Goal: Book appointment/travel/reservation

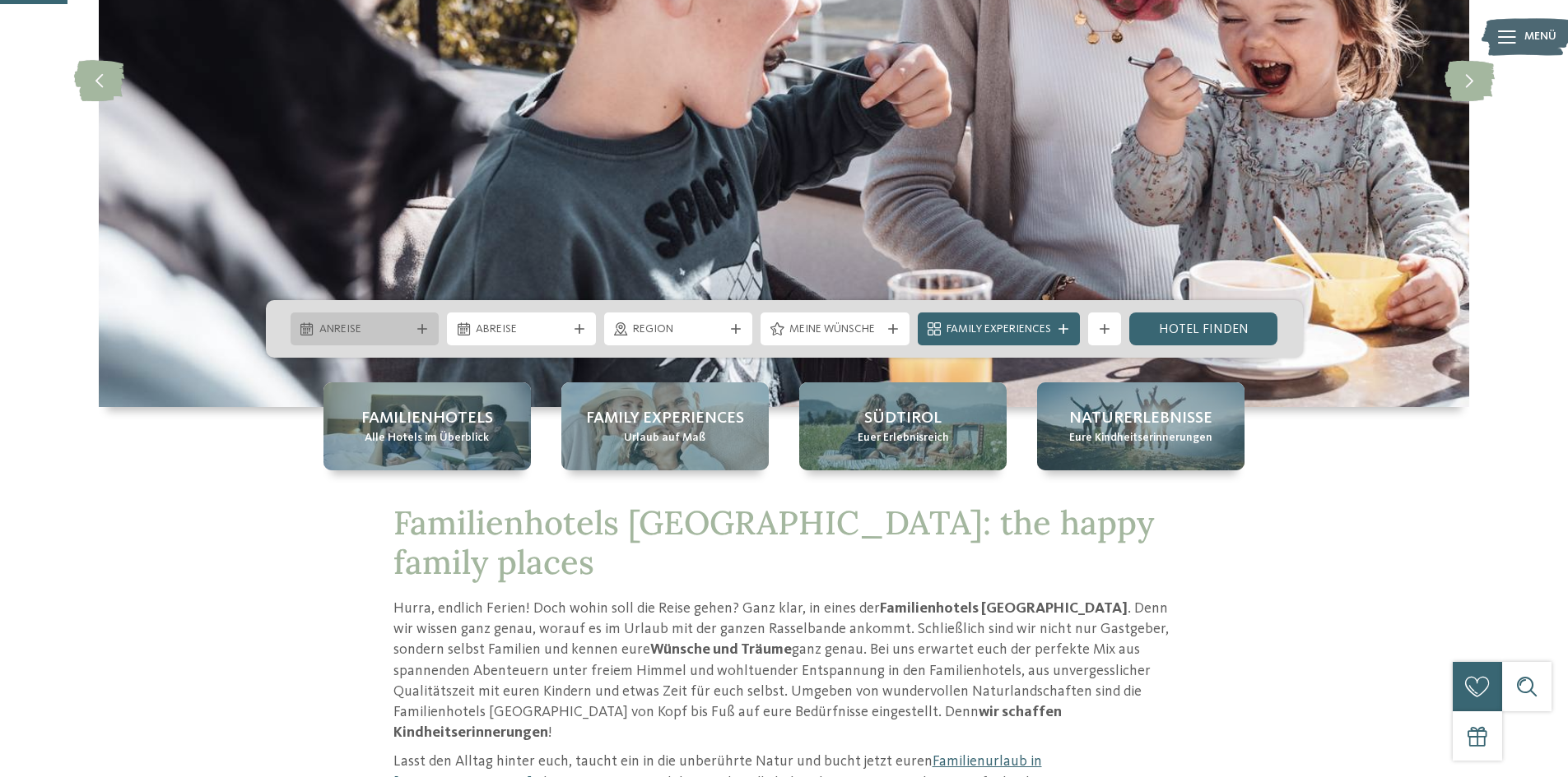
click at [432, 326] on div "Anreise" at bounding box center [365, 329] width 149 height 33
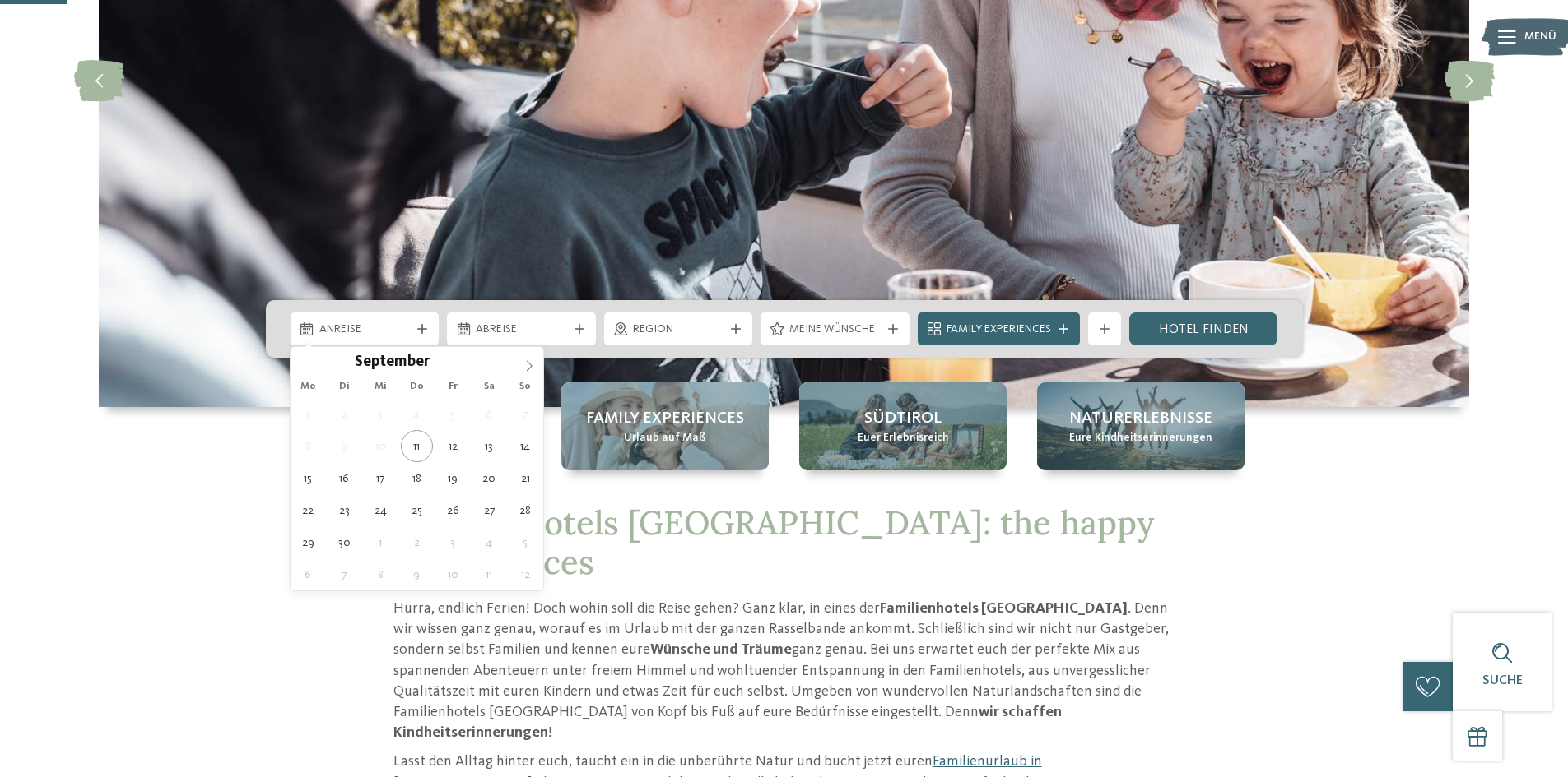
click at [530, 365] on icon at bounding box center [530, 366] width 12 height 12
click at [530, 364] on icon at bounding box center [530, 366] width 12 height 12
click at [527, 366] on icon at bounding box center [530, 366] width 12 height 12
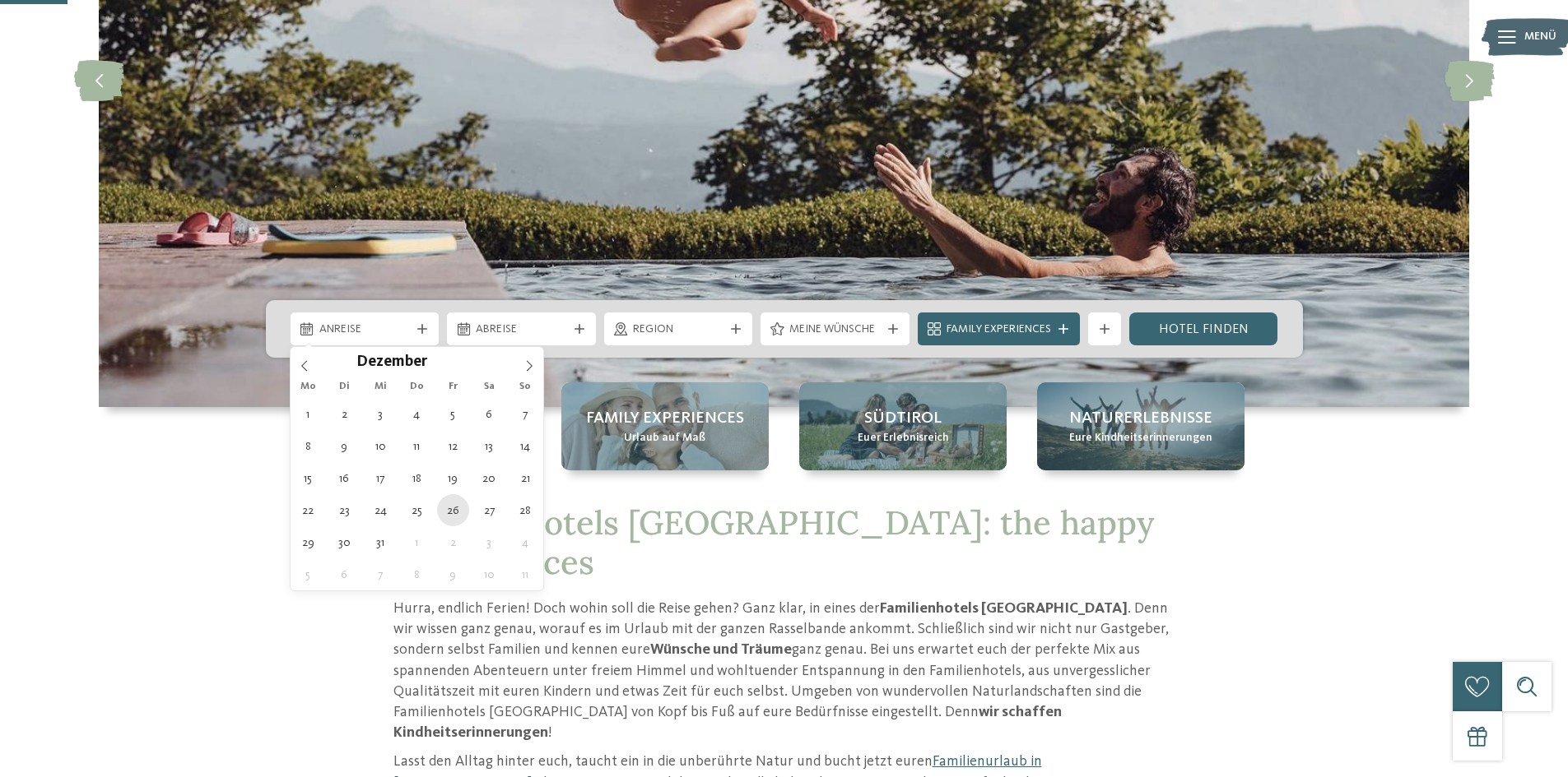
type div "26.12.2025"
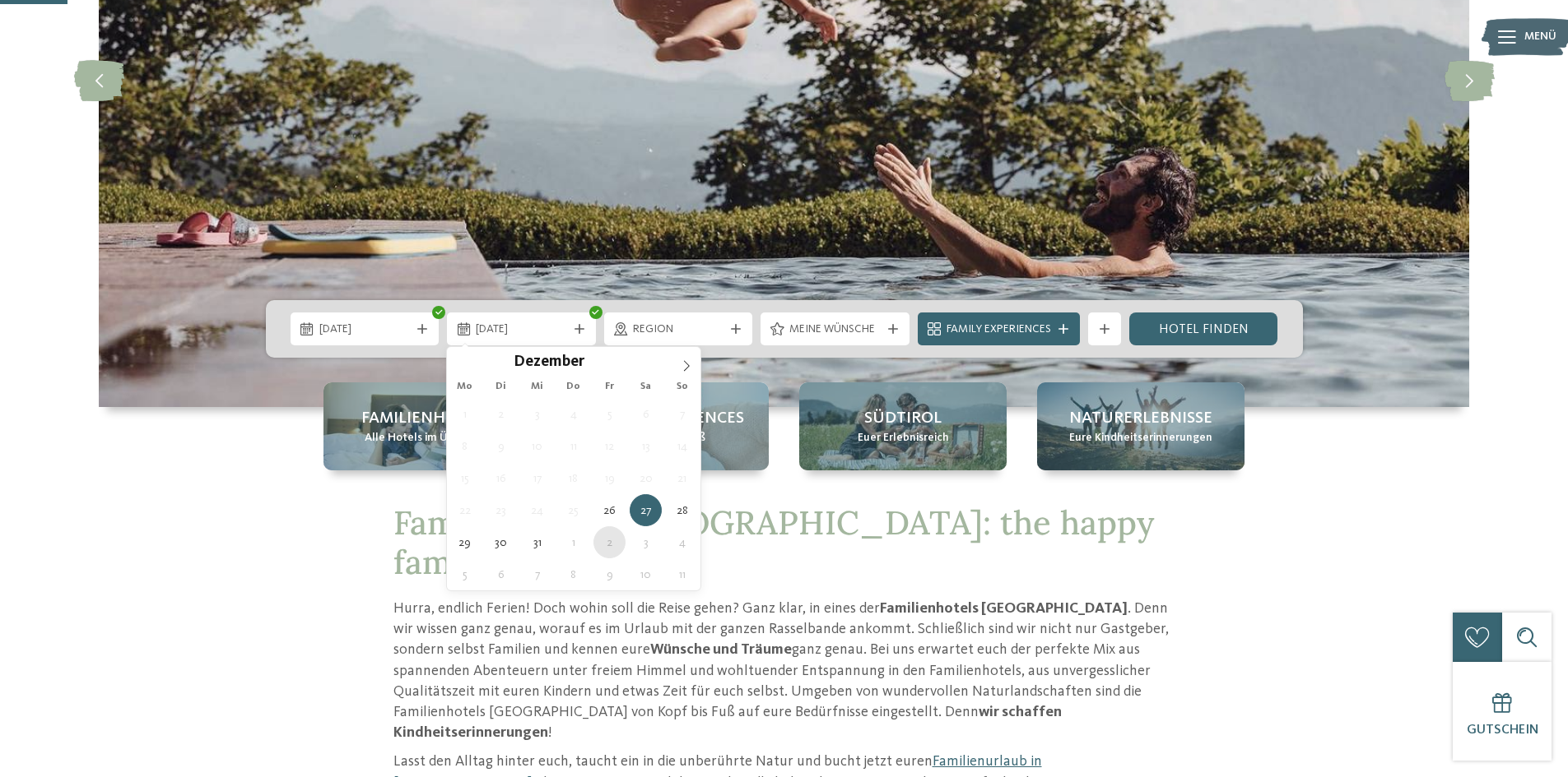
type div "02.01.2026"
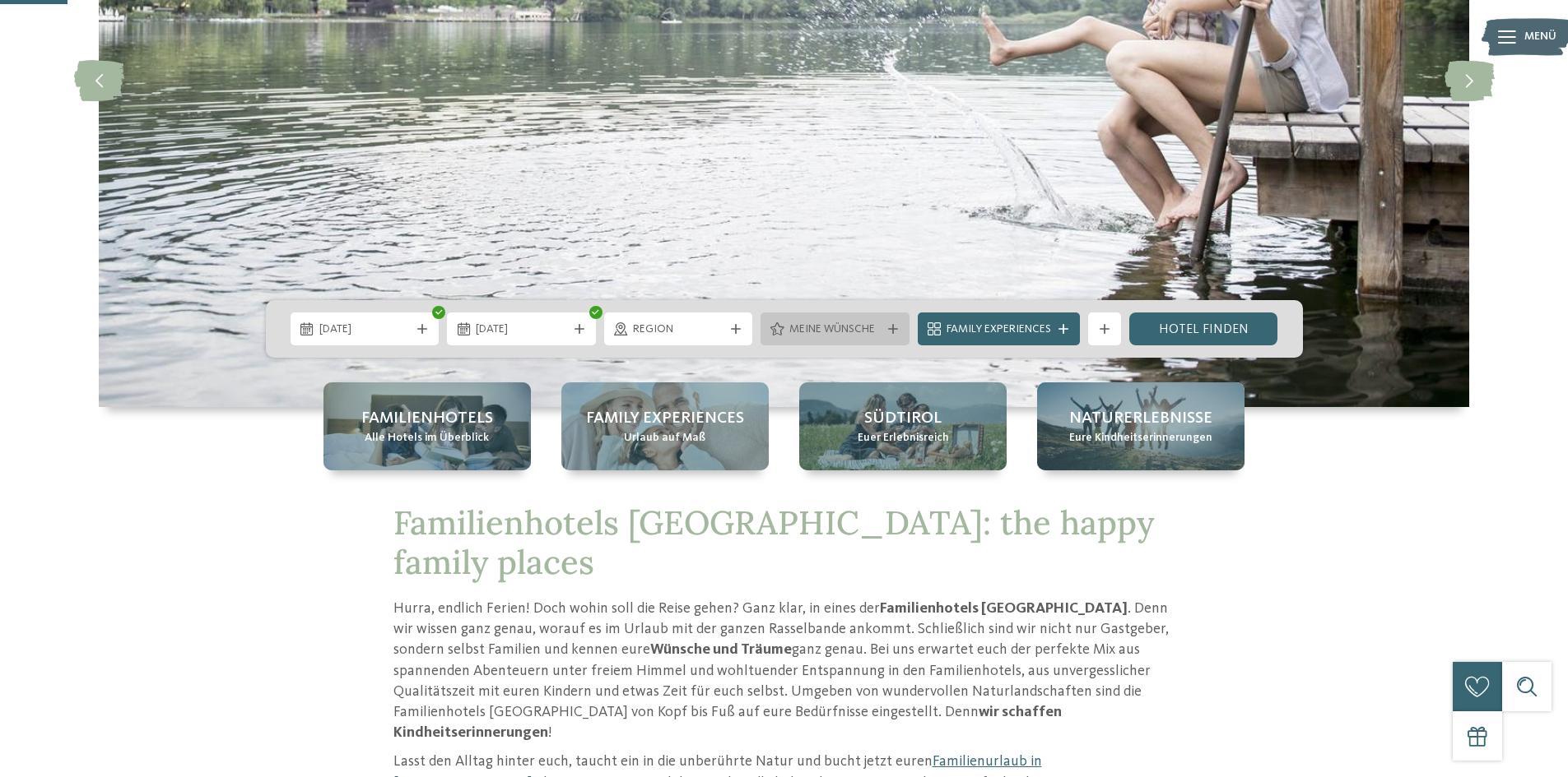
click at [895, 326] on icon at bounding box center [893, 329] width 10 height 10
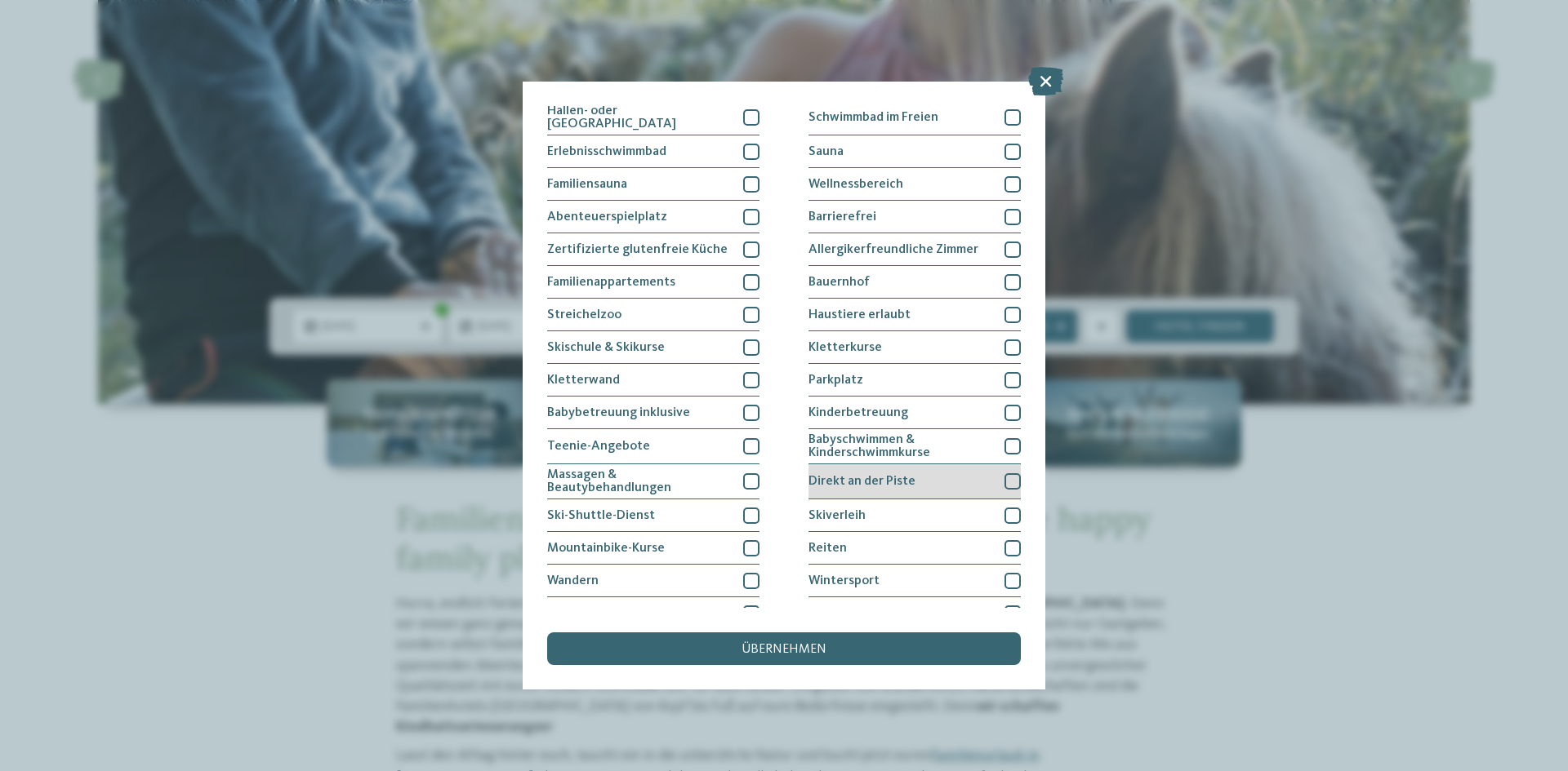
scroll to position [3, 0]
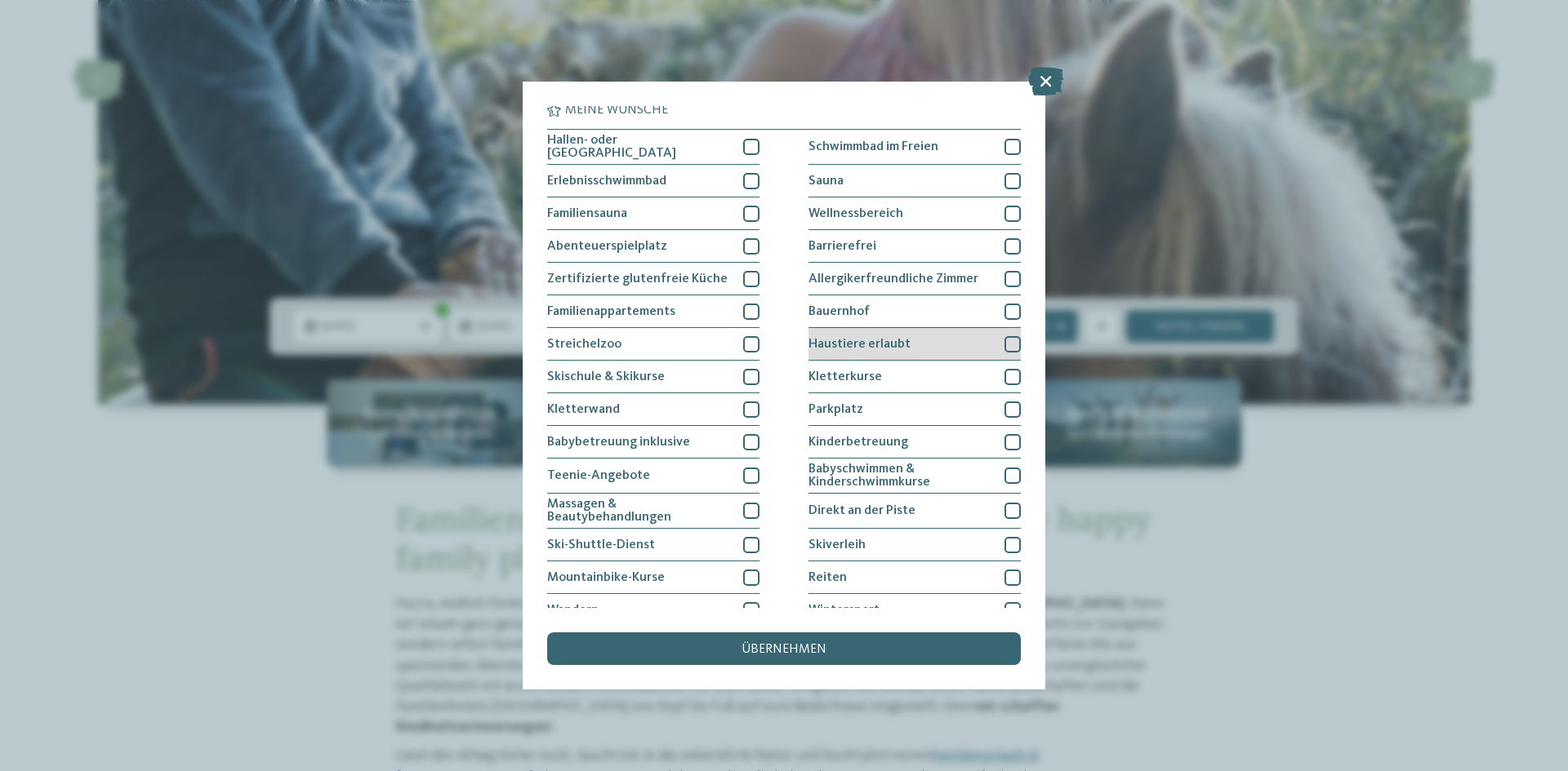
click at [983, 344] on div "Haustiere erlaubt" at bounding box center [914, 345] width 213 height 33
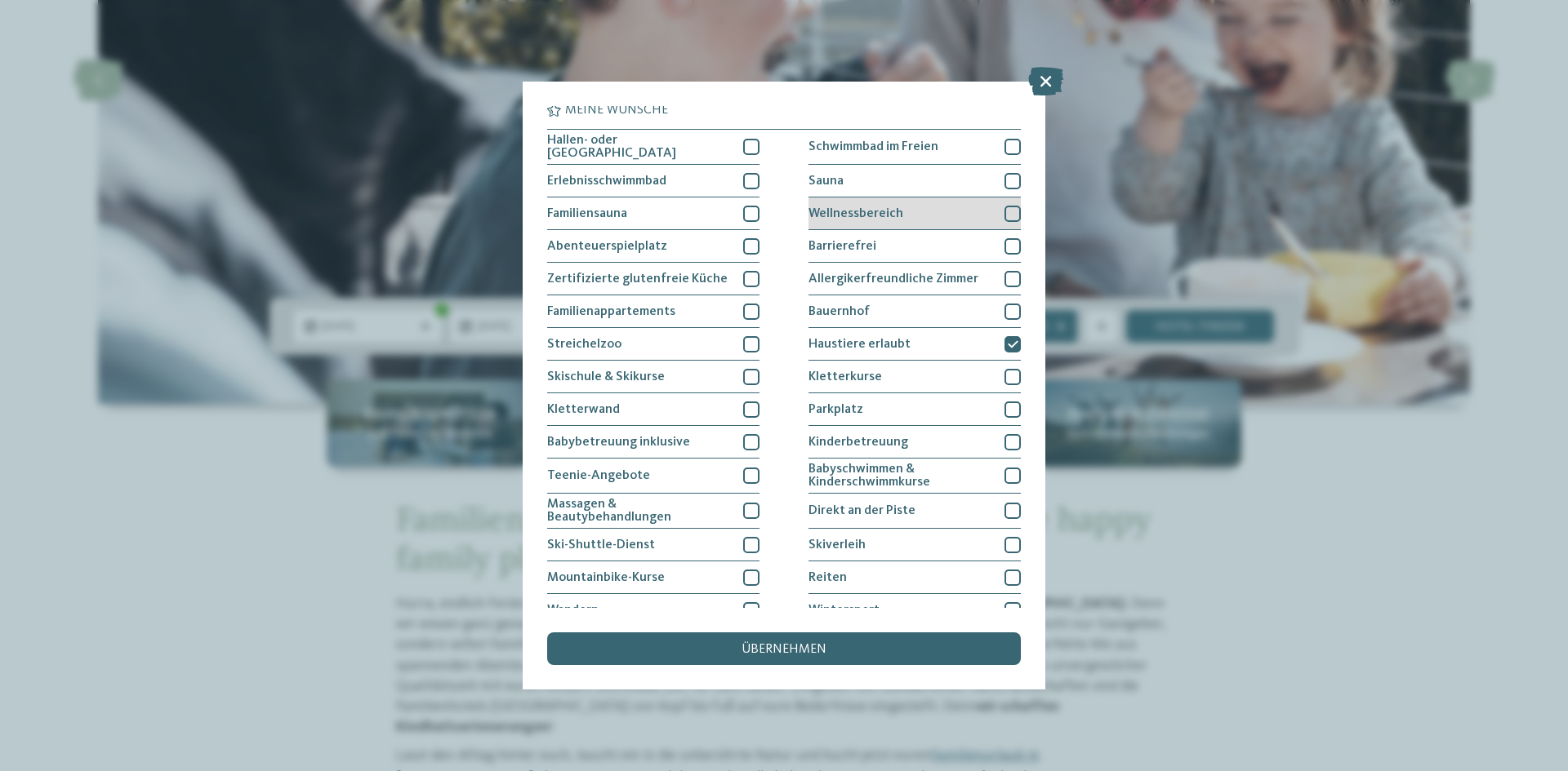
click at [962, 209] on div "Wellnessbereich" at bounding box center [914, 214] width 213 height 33
click at [960, 181] on div "Sauna" at bounding box center [914, 182] width 213 height 33
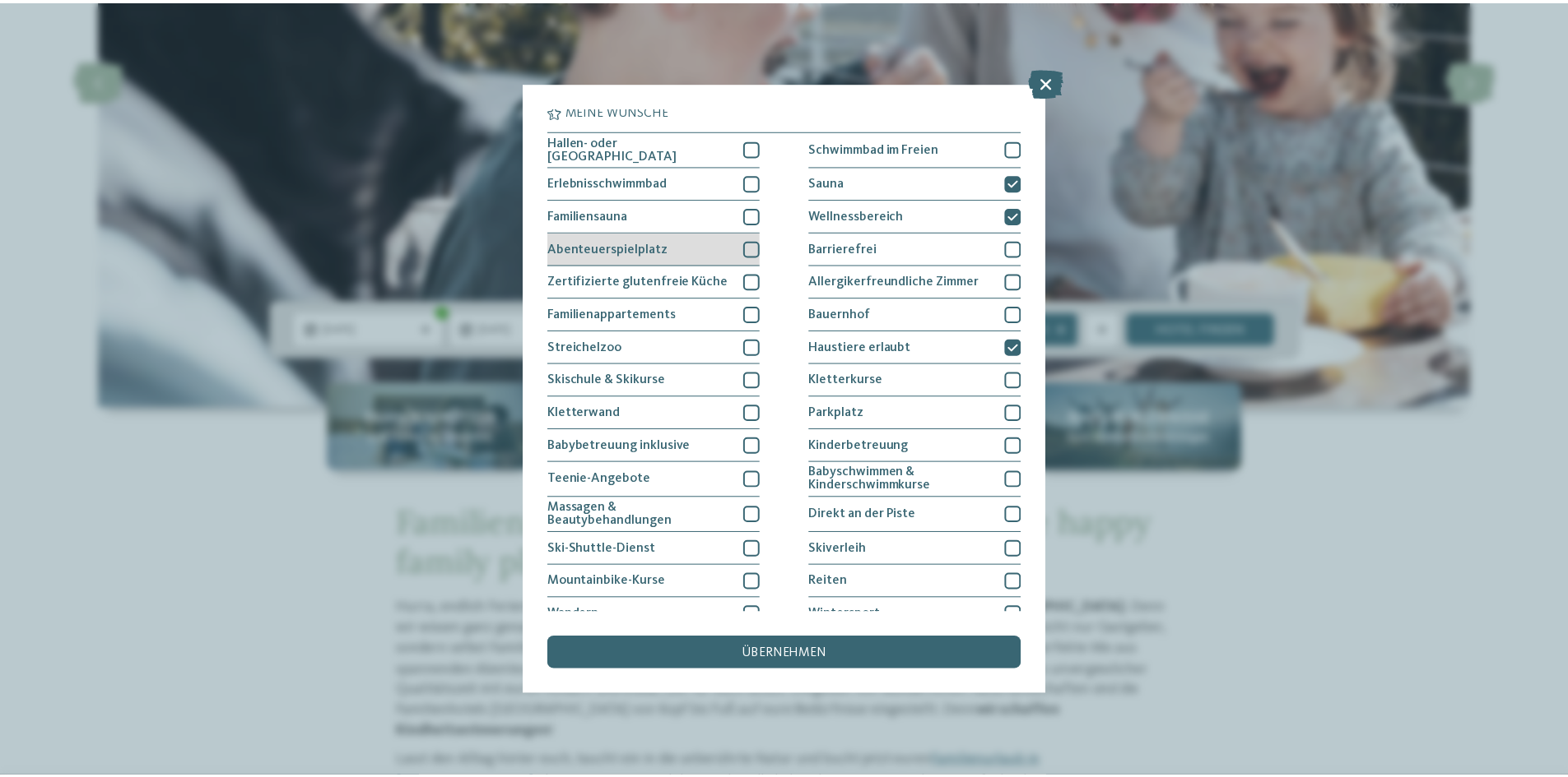
scroll to position [0, 0]
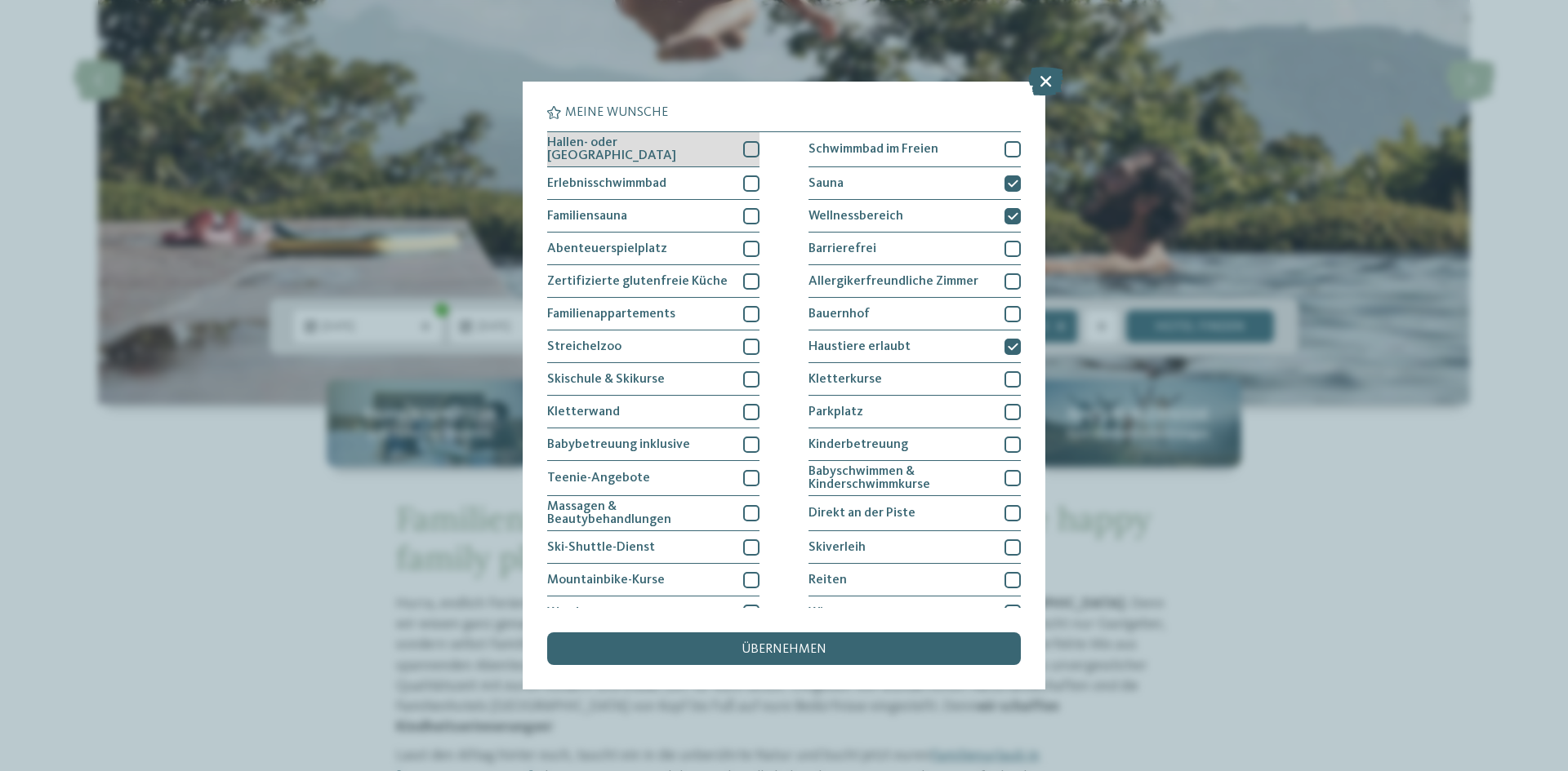
click at [746, 139] on div "Hallen- oder Schleusenbad" at bounding box center [653, 150] width 213 height 35
click at [744, 213] on div at bounding box center [751, 216] width 17 height 17
click at [750, 356] on div "Streichelzoo" at bounding box center [653, 347] width 213 height 33
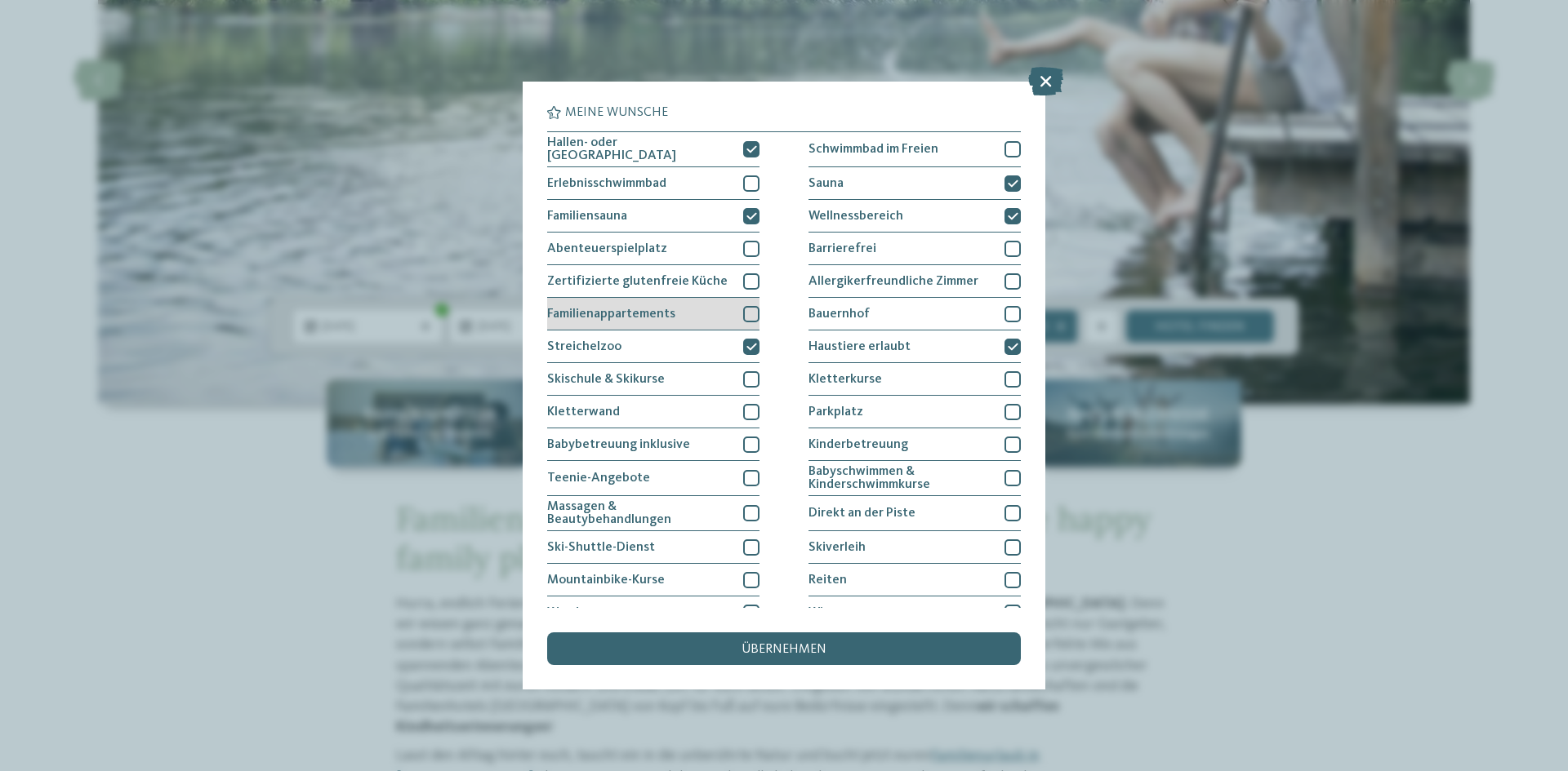
click at [745, 317] on div at bounding box center [751, 314] width 17 height 17
click at [730, 643] on div "übernehmen" at bounding box center [784, 650] width 474 height 33
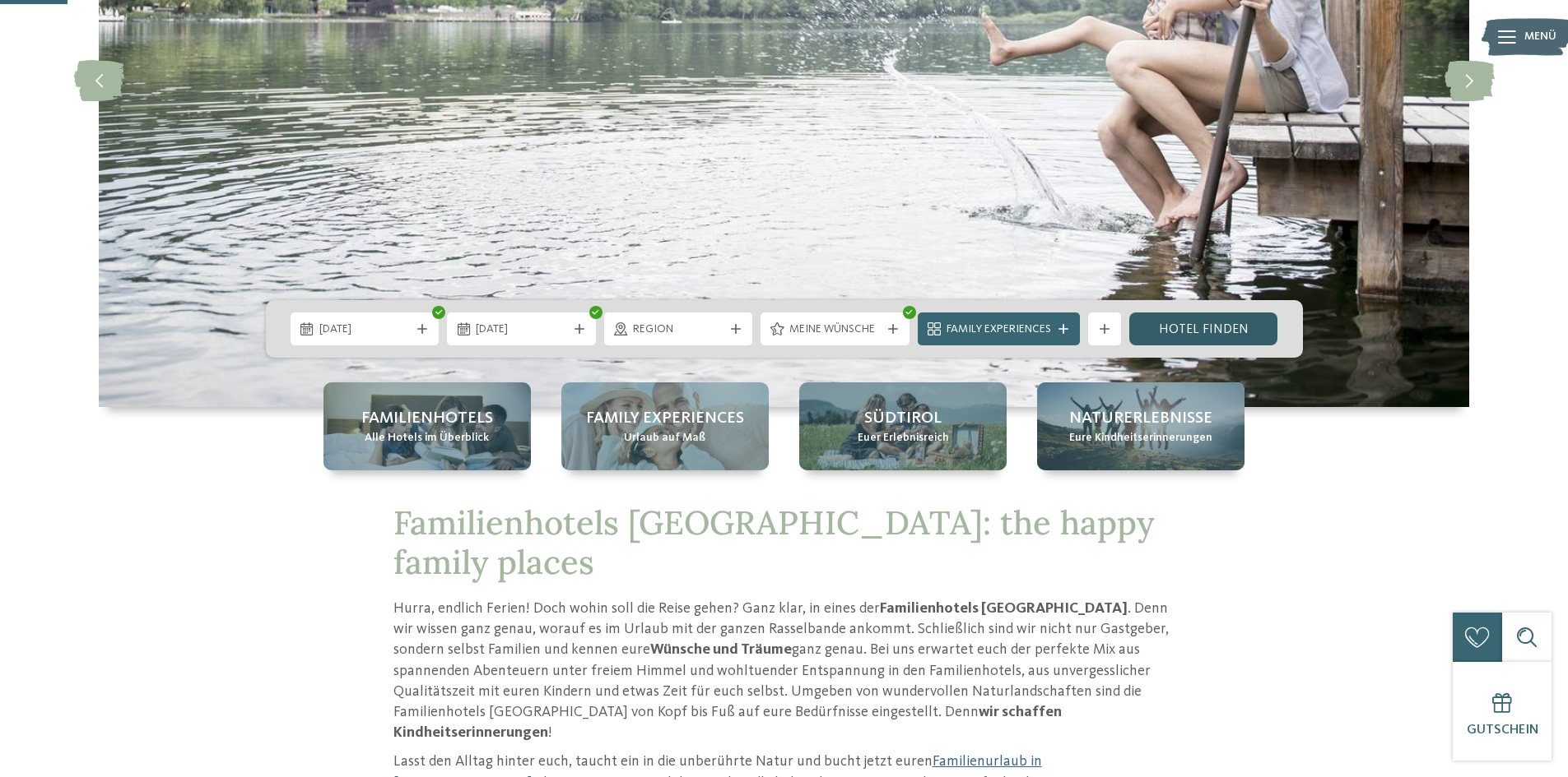
click at [1208, 325] on link "Hotel finden" at bounding box center [1203, 329] width 149 height 33
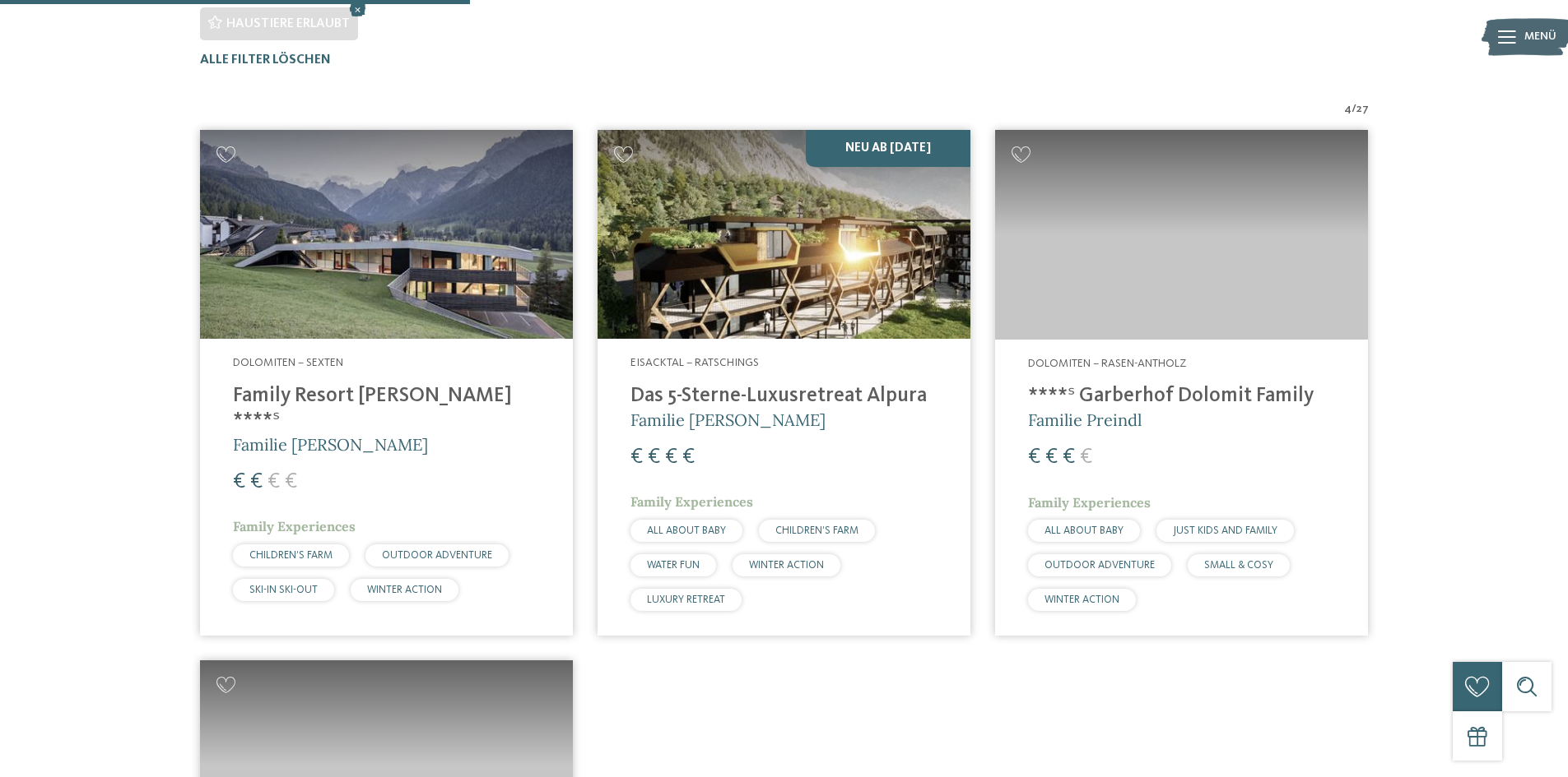
scroll to position [581, 0]
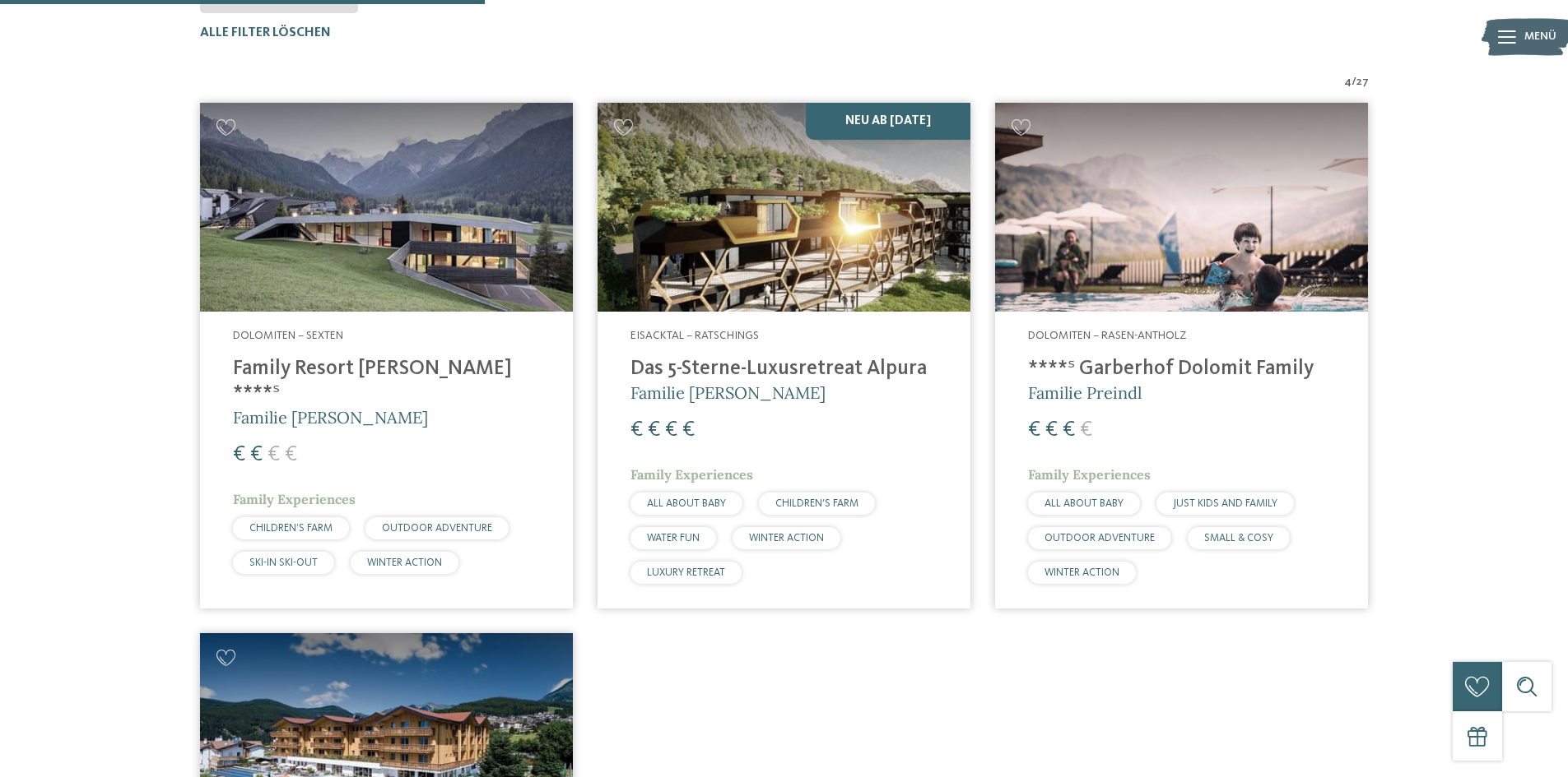
click at [338, 366] on h4 "Family Resort Rainer ****ˢ" at bounding box center [387, 382] width 307 height 49
click at [385, 369] on h4 "Family Resort Rainer ****ˢ" at bounding box center [387, 382] width 307 height 49
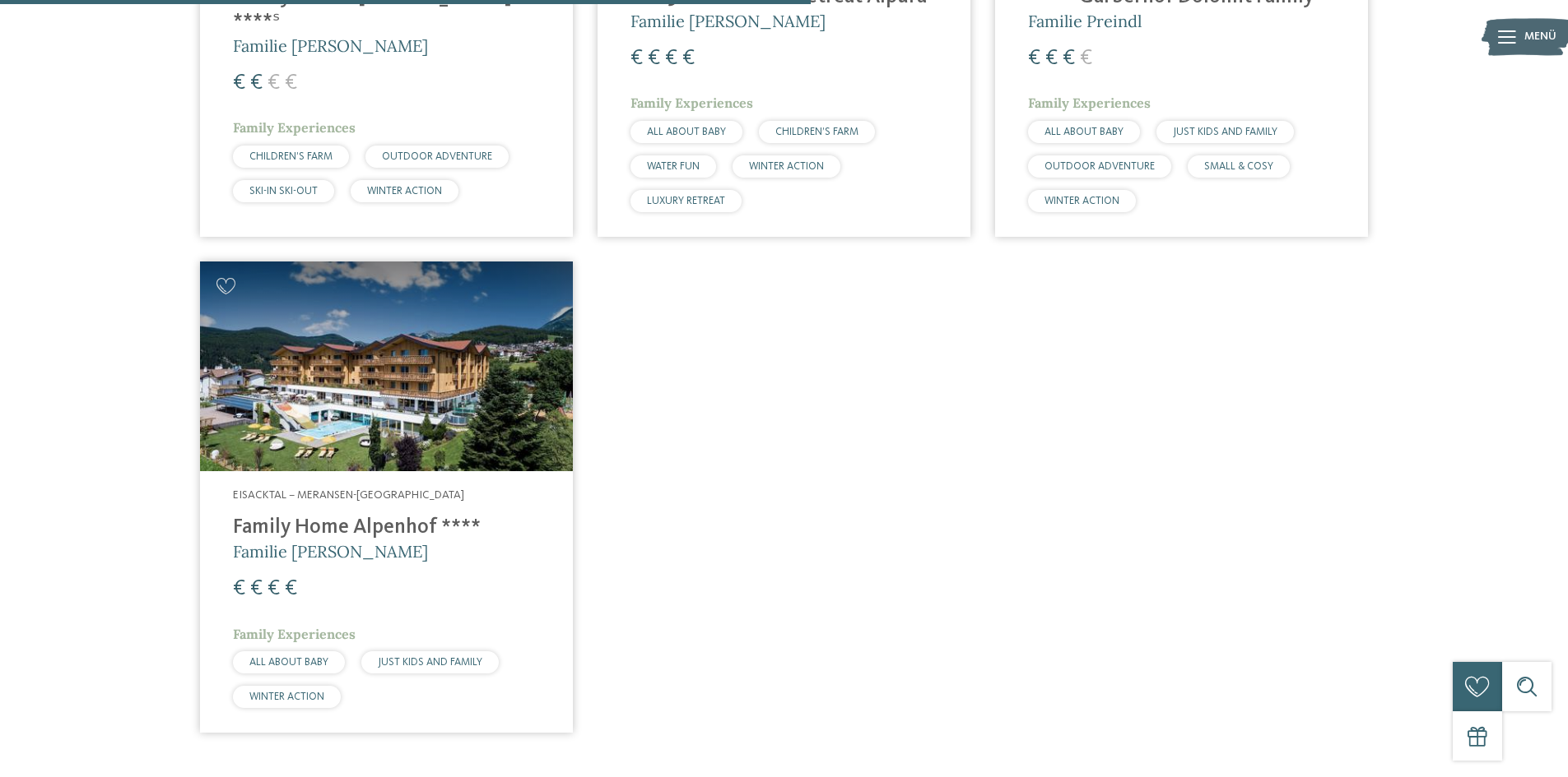
scroll to position [992, 0]
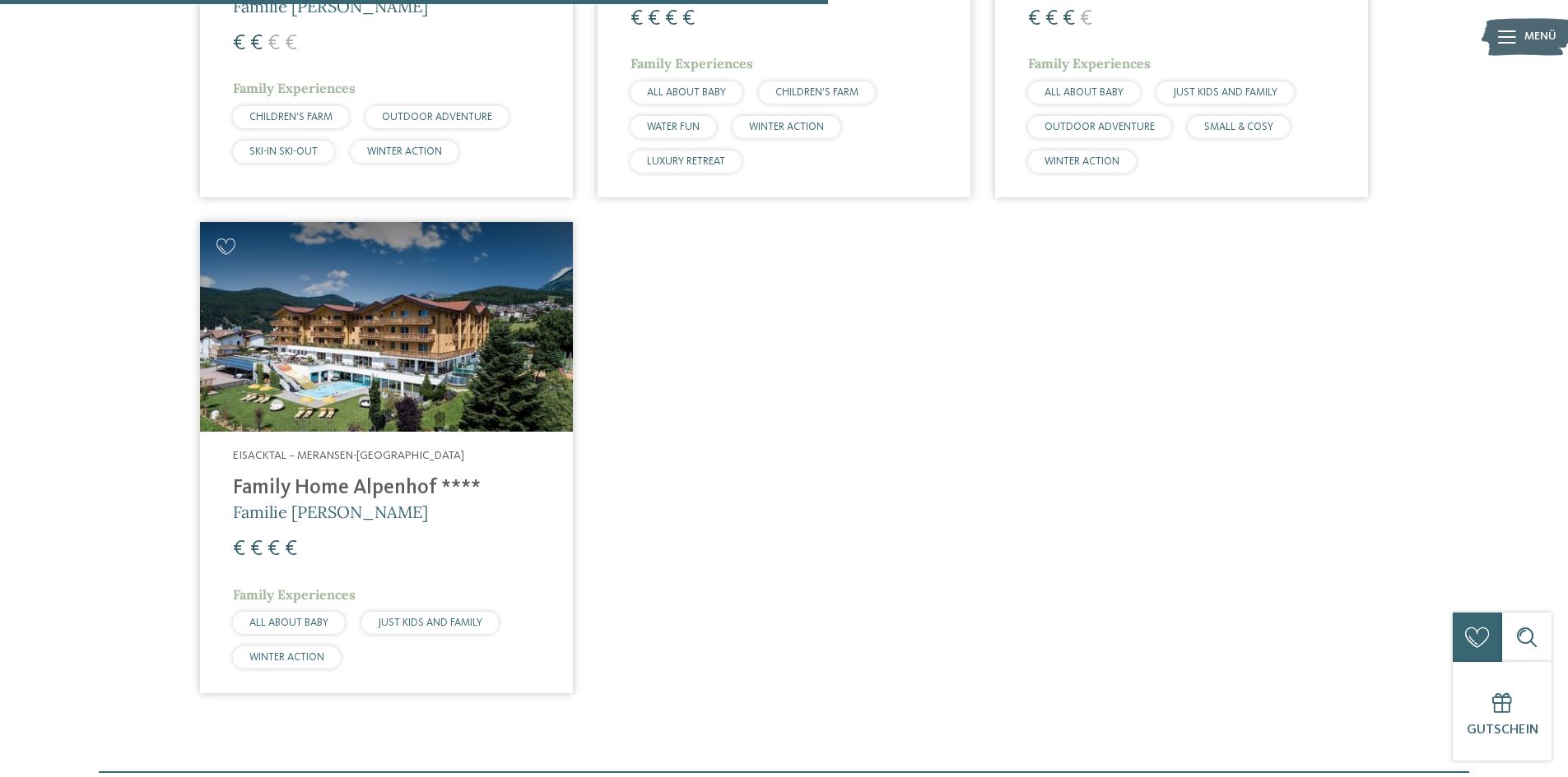
click at [375, 482] on h4 "Family Home Alpenhof ****" at bounding box center [387, 488] width 307 height 24
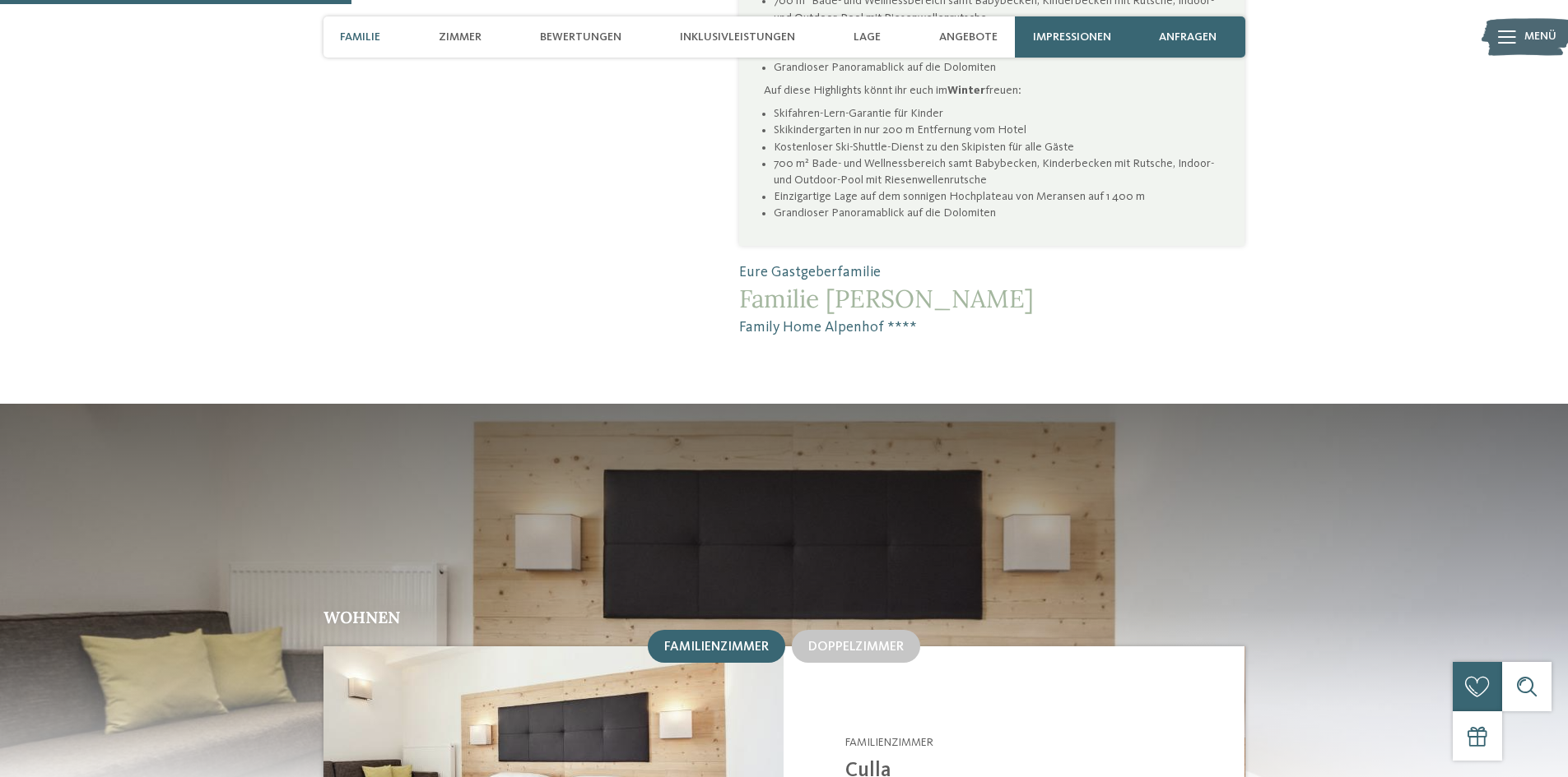
scroll to position [987, 0]
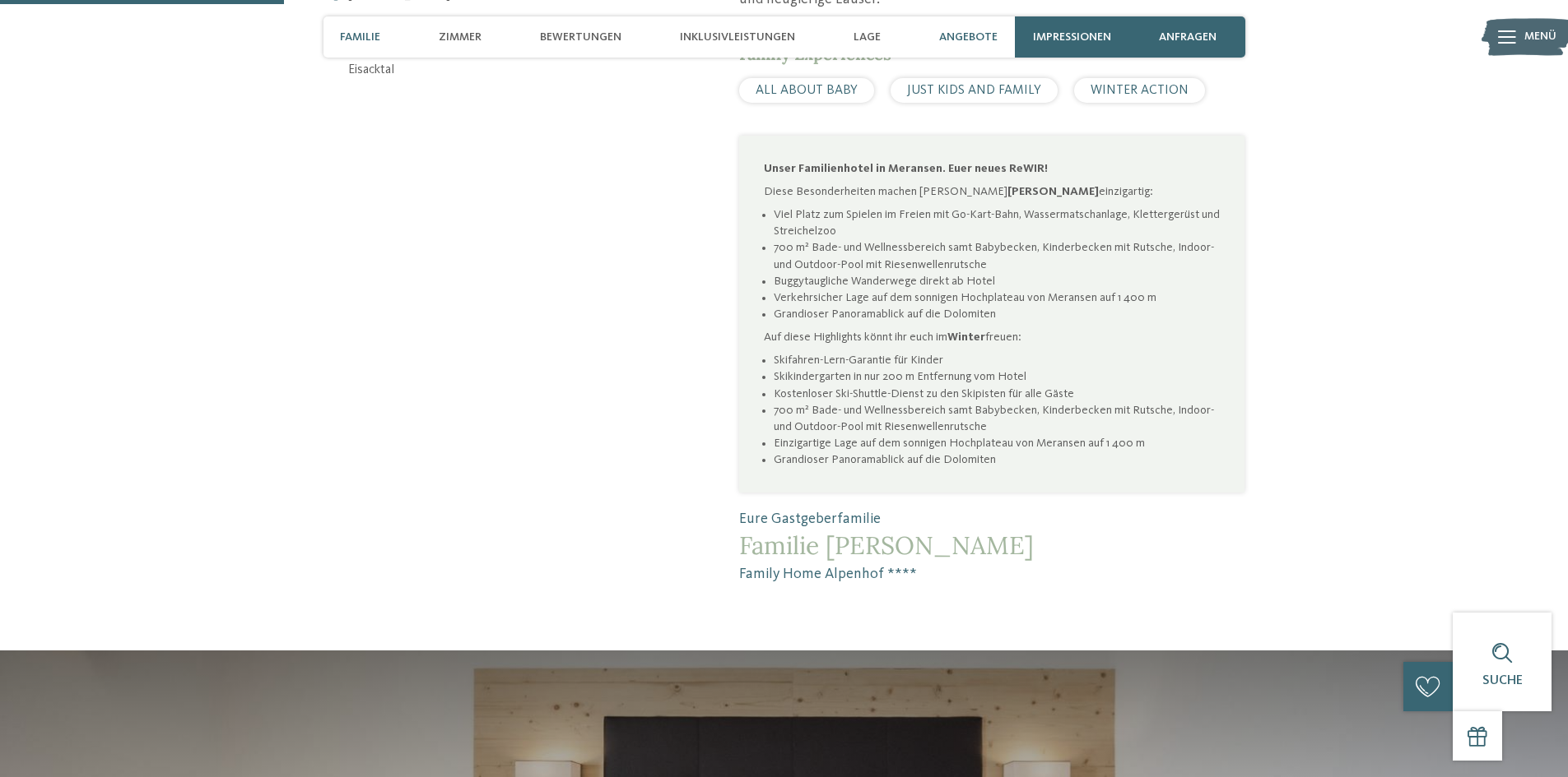
click at [979, 31] on span "Angebote" at bounding box center [968, 37] width 59 height 14
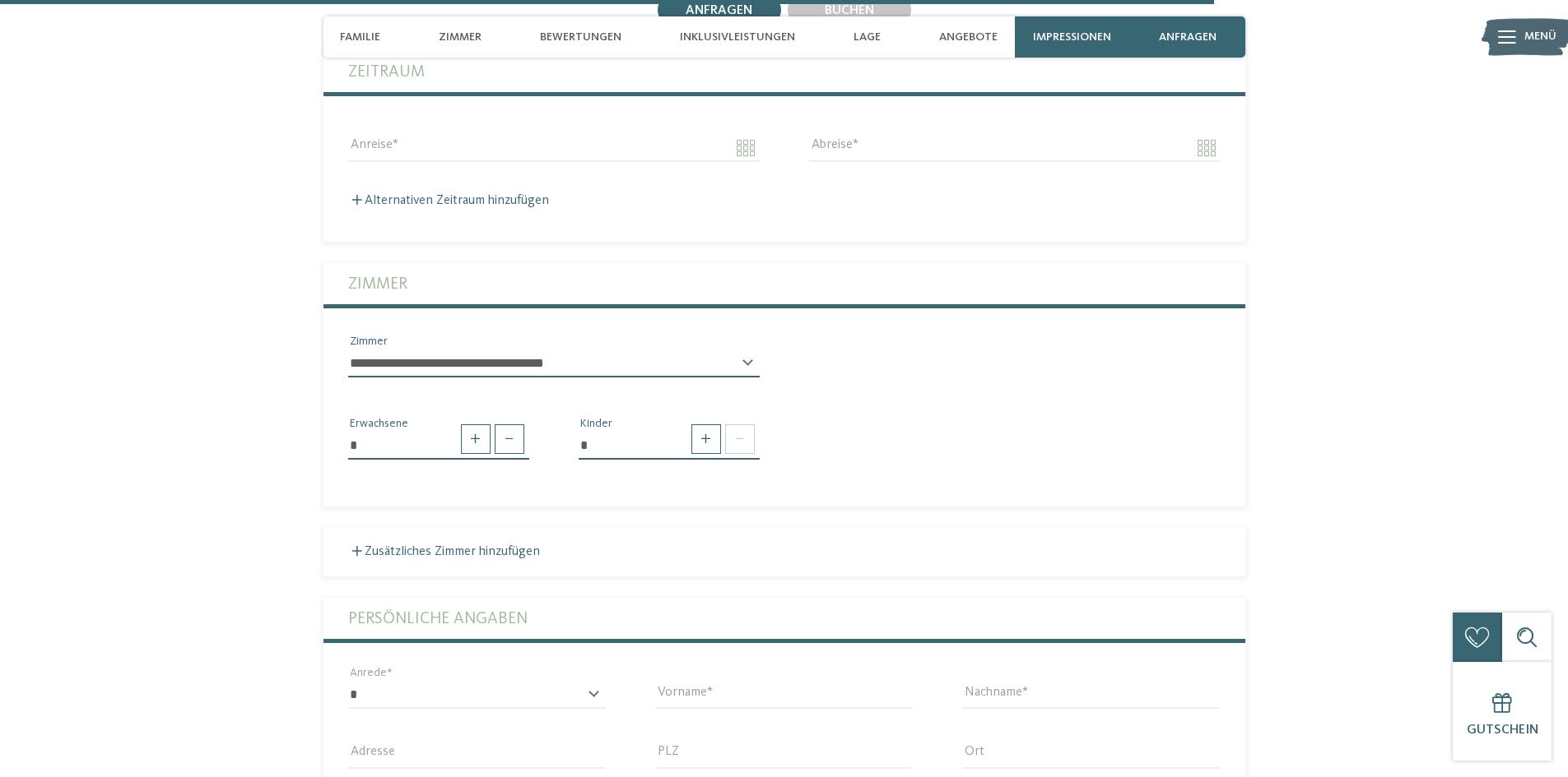
scroll to position [4224, 0]
